Goal: Information Seeking & Learning: Find contact information

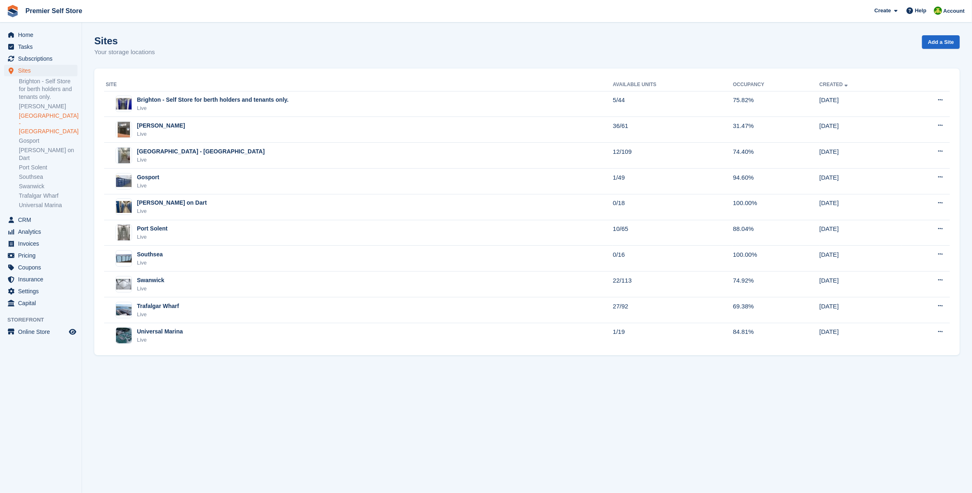
click at [44, 124] on link "[GEOGRAPHIC_DATA] - [GEOGRAPHIC_DATA]" at bounding box center [48, 123] width 59 height 23
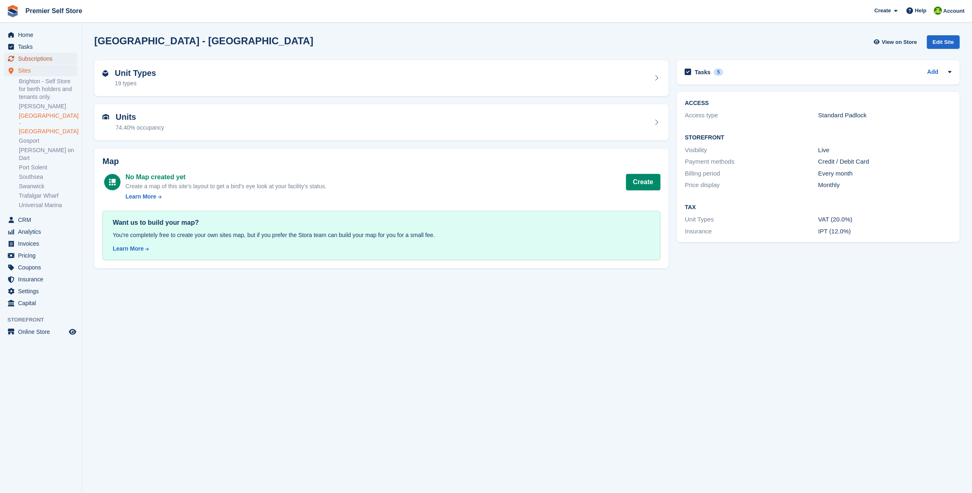
click at [30, 56] on span "Subscriptions" at bounding box center [42, 58] width 49 height 11
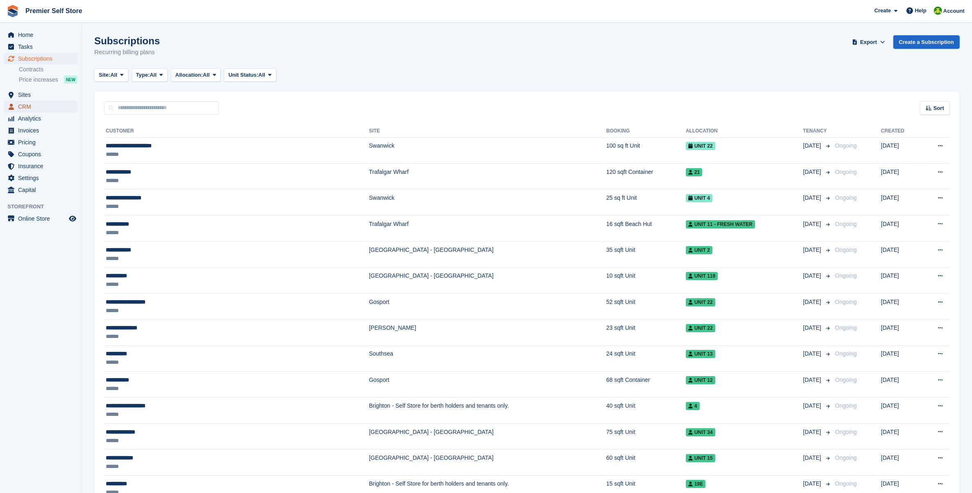
click at [41, 109] on span "CRM" at bounding box center [42, 106] width 49 height 11
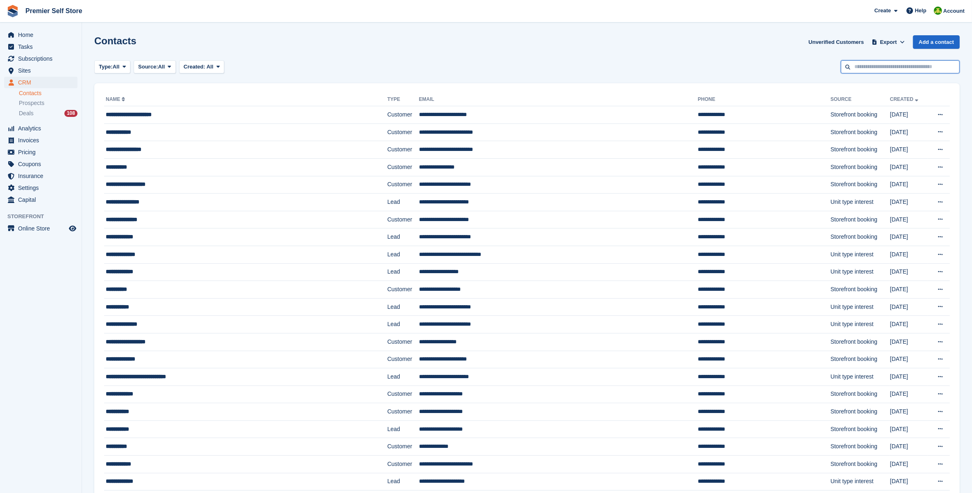
click at [880, 69] on input "text" at bounding box center [900, 67] width 119 height 14
type input "*******"
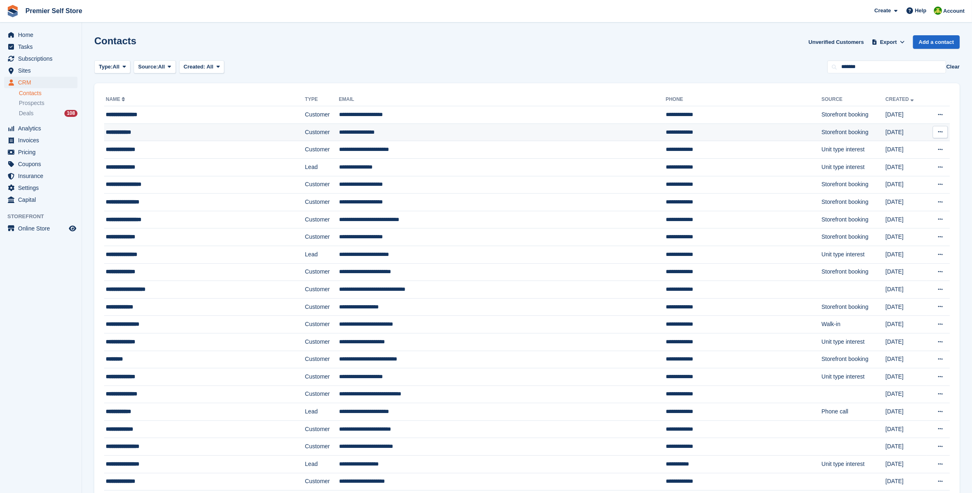
click at [196, 131] on div "**********" at bounding box center [179, 132] width 146 height 9
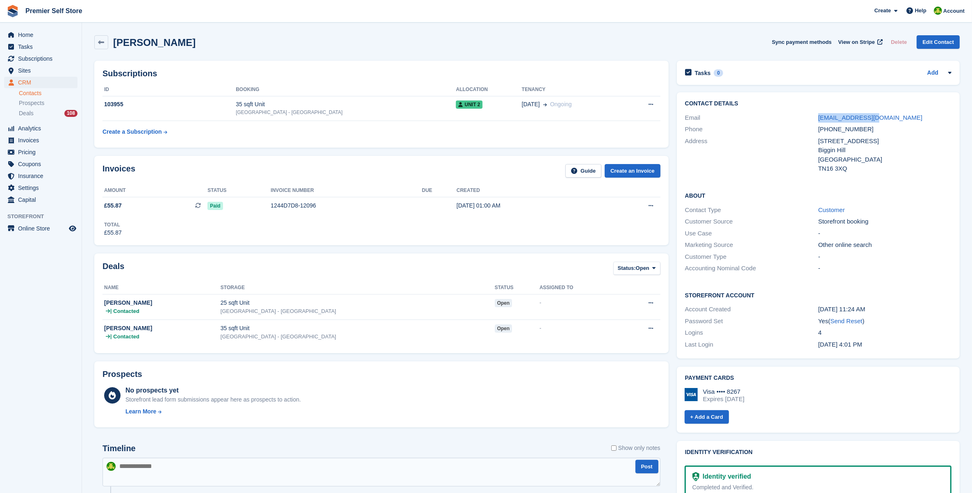
drag, startPoint x: 812, startPoint y: 118, endPoint x: 911, endPoint y: 113, distance: 98.9
click at [911, 113] on div "Email [EMAIL_ADDRESS][DOMAIN_NAME]" at bounding box center [818, 118] width 267 height 12
drag, startPoint x: 911, startPoint y: 113, endPoint x: 759, endPoint y: 126, distance: 152.7
click at [758, 126] on div "Phone" at bounding box center [751, 129] width 133 height 9
click at [416, 53] on div "[PERSON_NAME] Sync payment methods View on Stripe Delete Edit Contact" at bounding box center [527, 43] width 874 height 25
